Goal: Check status: Check status

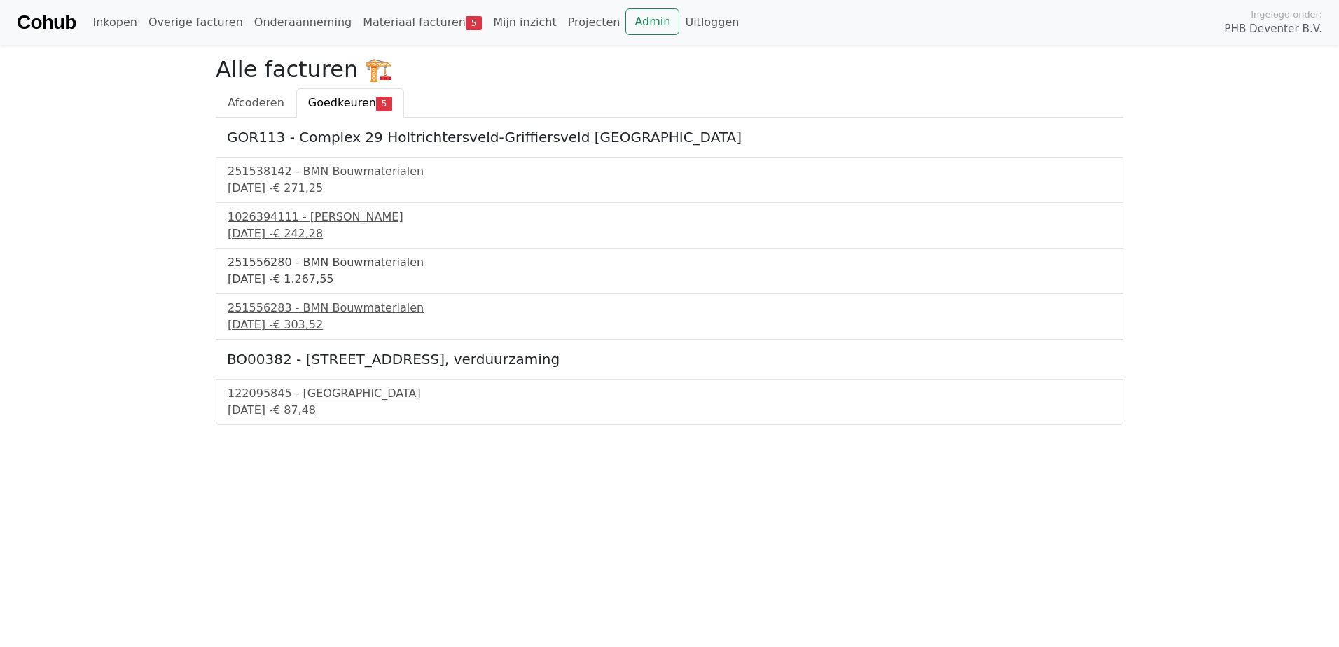
click at [353, 268] on div "251556280 - BMN Bouwmaterialen" at bounding box center [670, 262] width 884 height 17
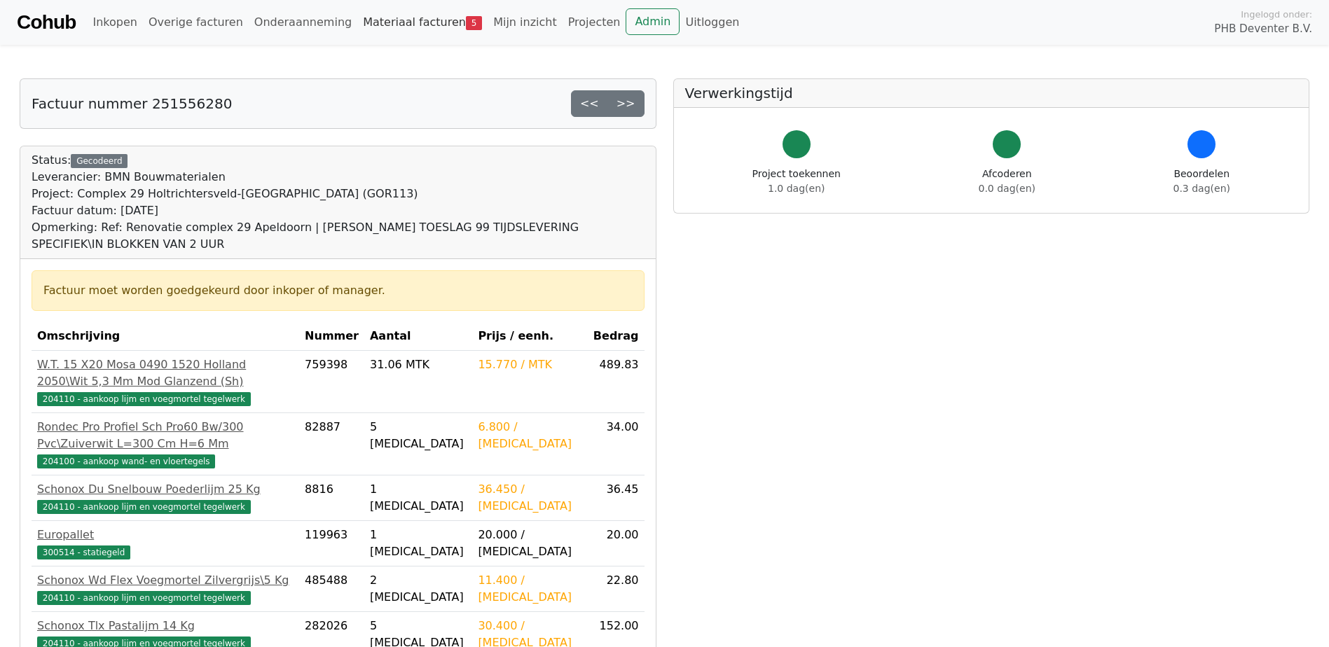
click at [466, 25] on span "5" at bounding box center [474, 23] width 16 height 14
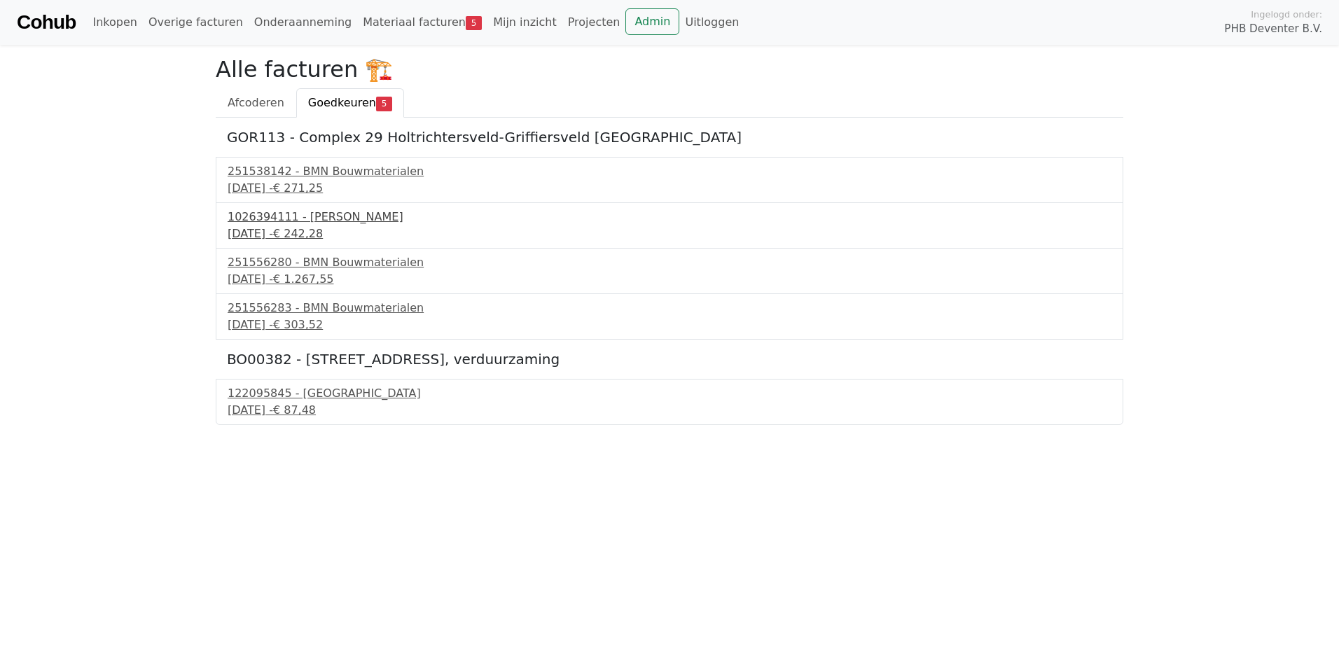
click at [268, 224] on div "1026394111 - [PERSON_NAME]" at bounding box center [670, 217] width 884 height 17
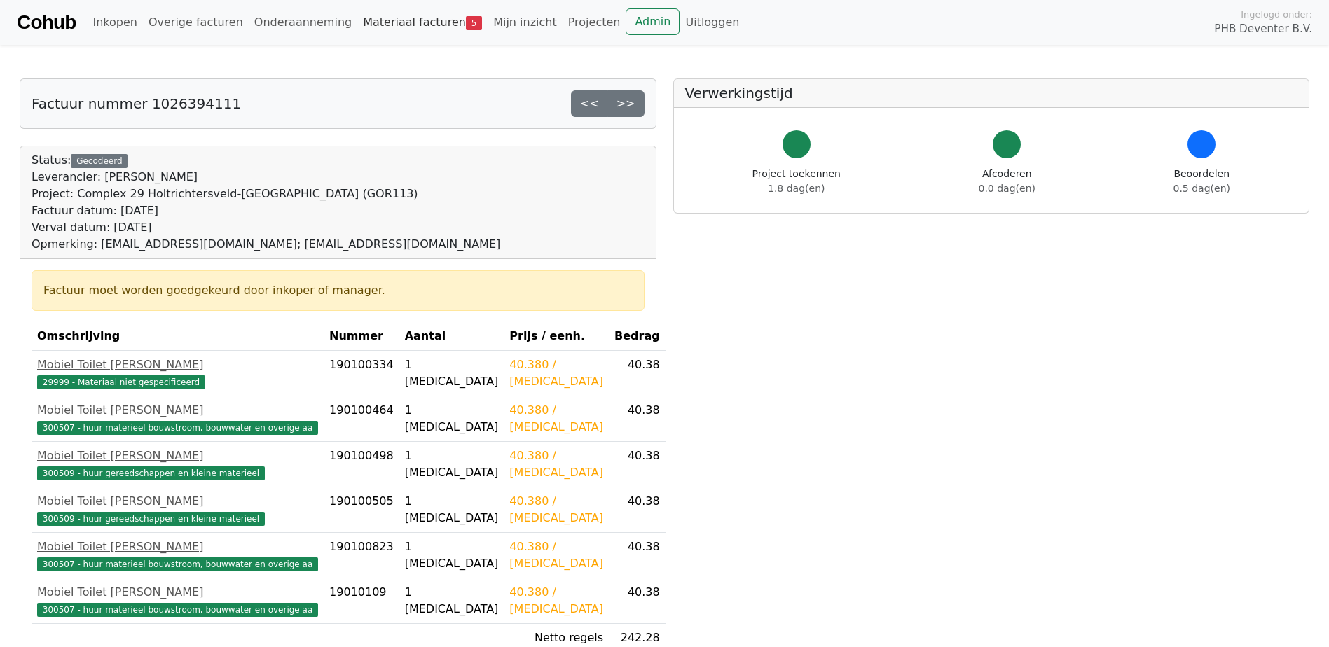
click at [404, 27] on link "Materiaal facturen 5" at bounding box center [422, 22] width 130 height 28
